Goal: Find specific page/section

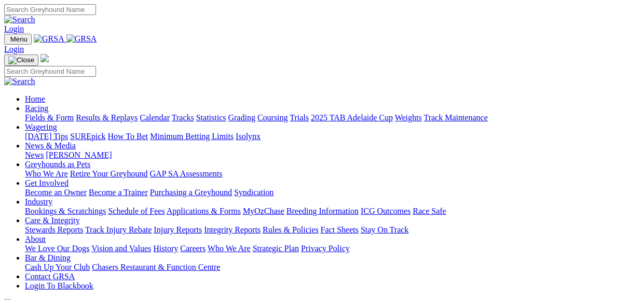
click at [37, 113] on link "Fields & Form" at bounding box center [49, 117] width 49 height 9
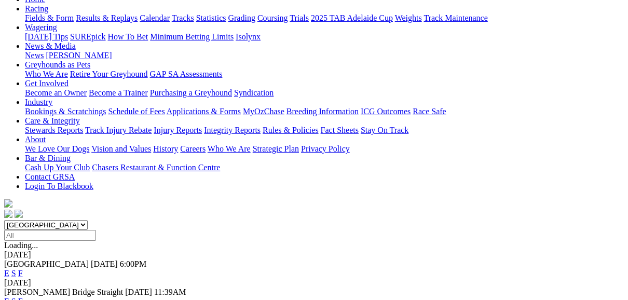
scroll to position [208, 0]
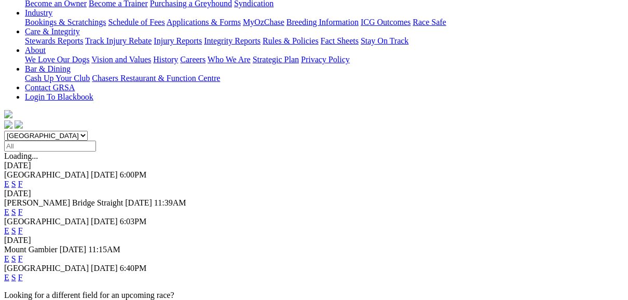
click at [23, 273] on link "F" at bounding box center [20, 277] width 5 height 9
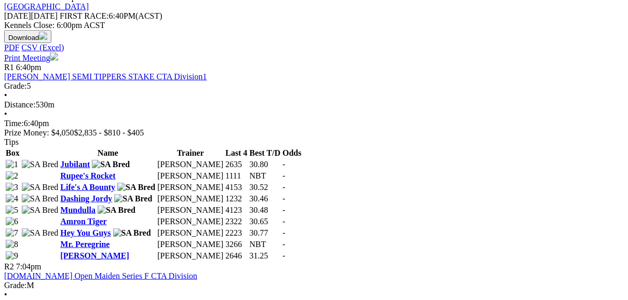
scroll to position [457, 0]
